Goal: Transaction & Acquisition: Subscribe to service/newsletter

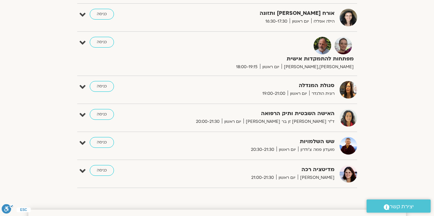
scroll to position [589, 0]
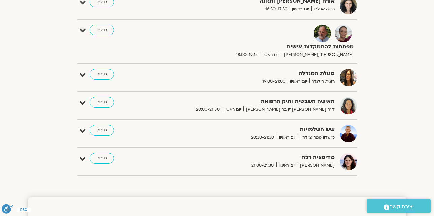
click at [434, 15] on html "דלג לתוכן Main Menu אזור אישי הזמנות התנתקות פרטי המורה הוספת אירוע מפגשים קרוב…" at bounding box center [217, 160] width 434 height 1498
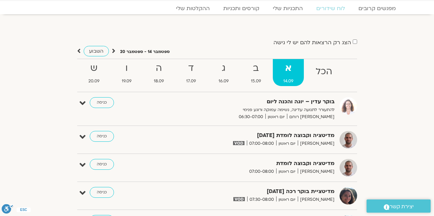
scroll to position [0, 0]
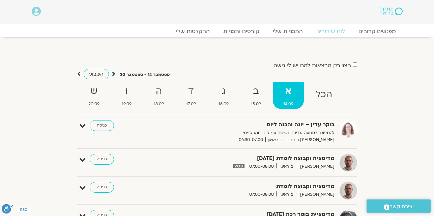
click at [114, 76] on icon at bounding box center [113, 73] width 3 height 7
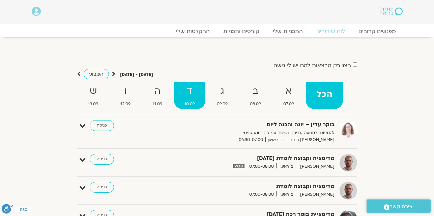
click at [194, 94] on strong "ד" at bounding box center [189, 91] width 31 height 15
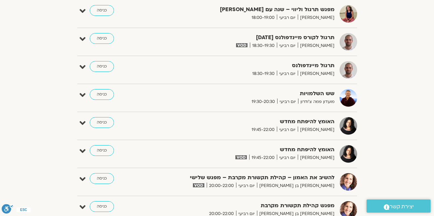
scroll to position [553, 0]
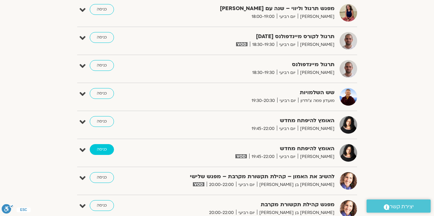
click at [108, 149] on link "כניסה" at bounding box center [102, 149] width 24 height 11
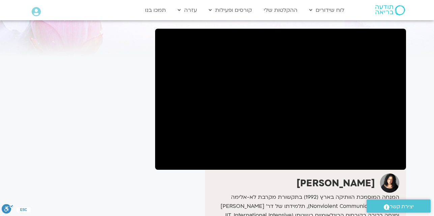
scroll to position [40, 0]
